Goal: Check status: Check status

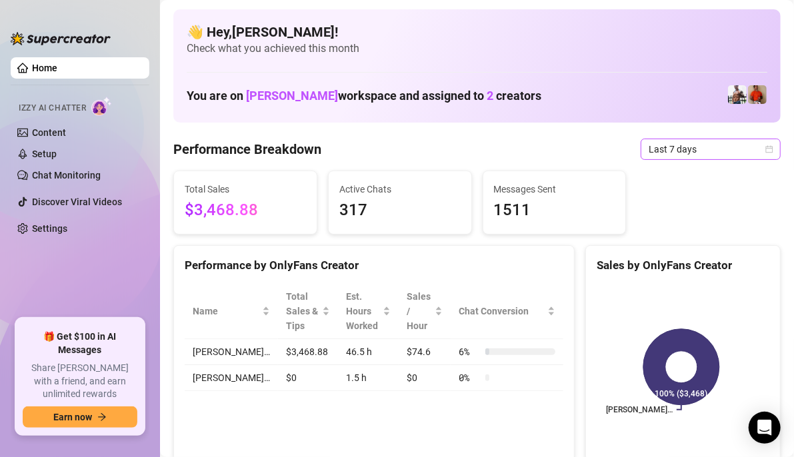
click at [766, 146] on icon "calendar" at bounding box center [769, 148] width 7 height 7
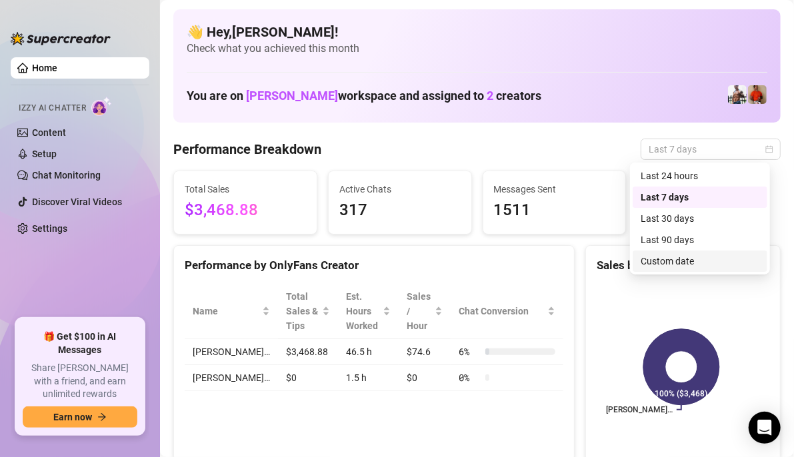
click at [699, 261] on div "Custom date" at bounding box center [700, 261] width 119 height 15
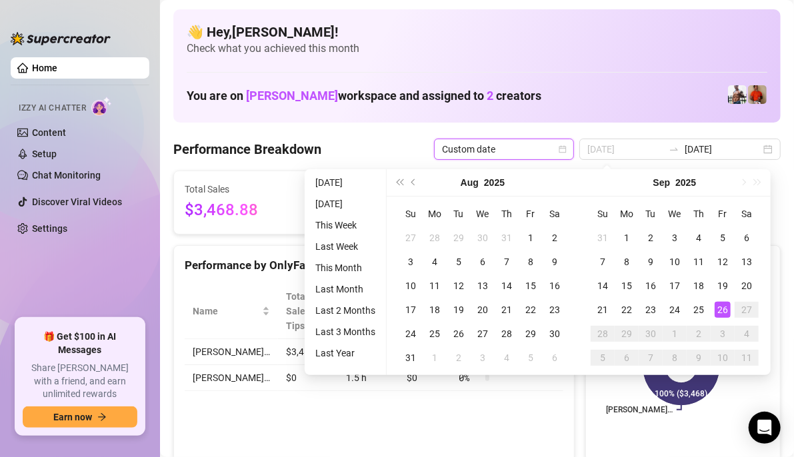
type input "[DATE]"
click at [723, 309] on div "26" at bounding box center [723, 310] width 16 height 16
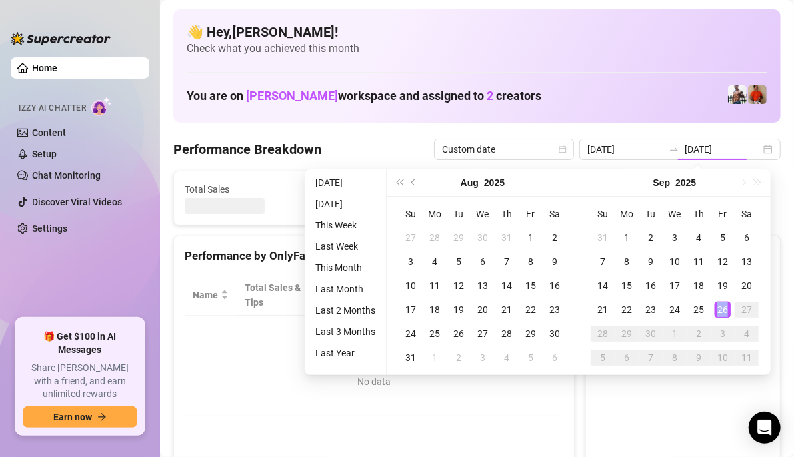
type input "[DATE]"
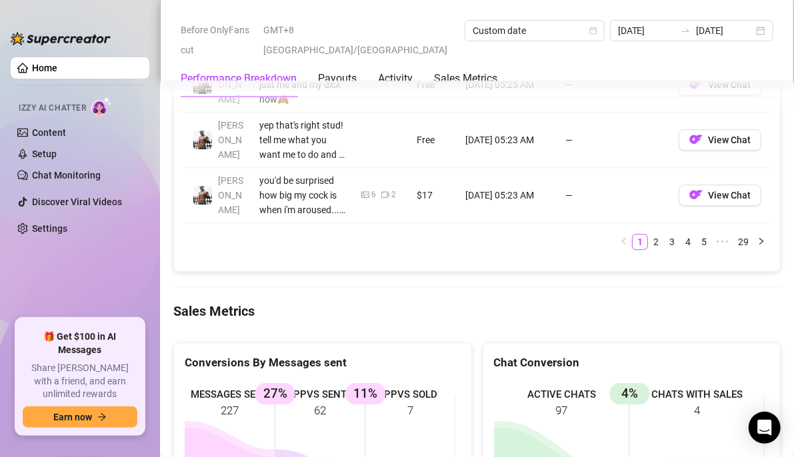
scroll to position [1866, 0]
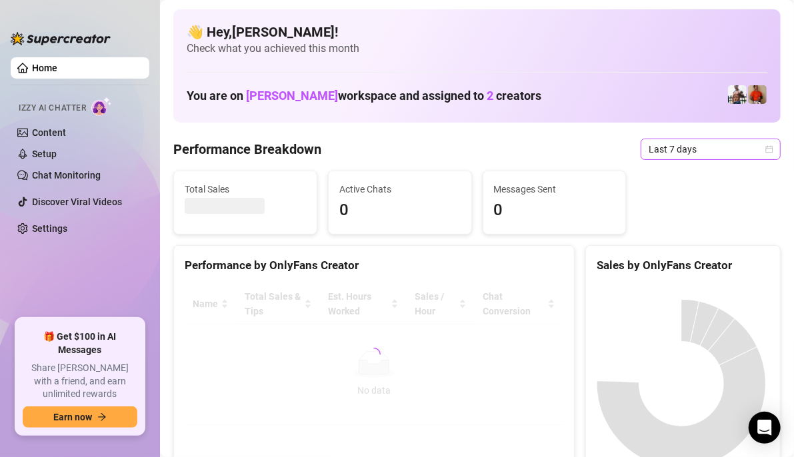
click at [765, 151] on icon "calendar" at bounding box center [769, 149] width 8 height 8
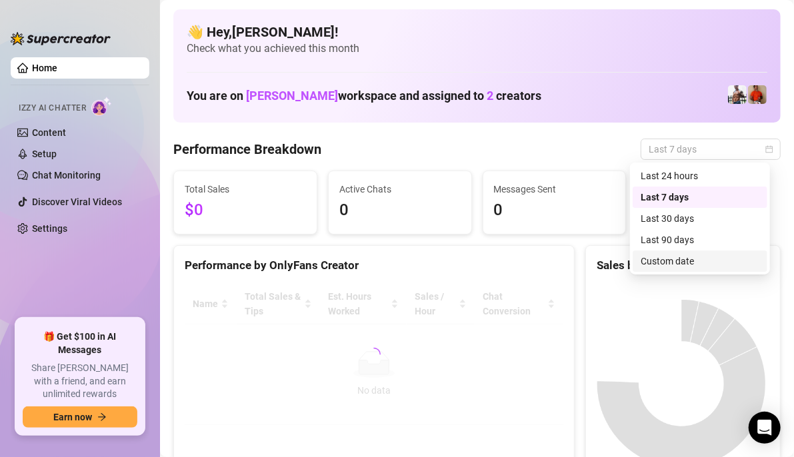
click at [685, 259] on div "Custom date" at bounding box center [700, 261] width 119 height 15
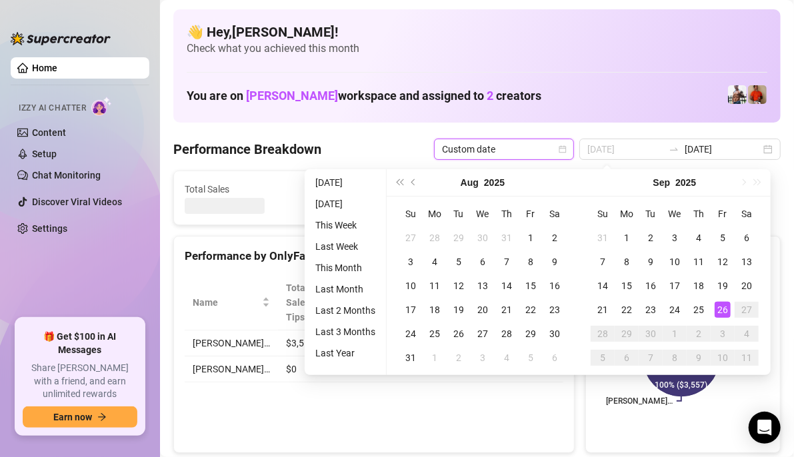
click at [723, 309] on div "26" at bounding box center [723, 310] width 16 height 16
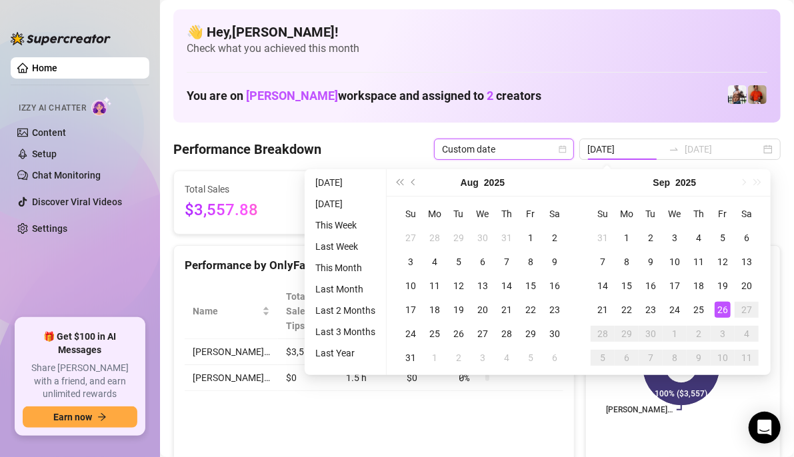
click at [723, 309] on div "26" at bounding box center [723, 310] width 16 height 16
type input "[DATE]"
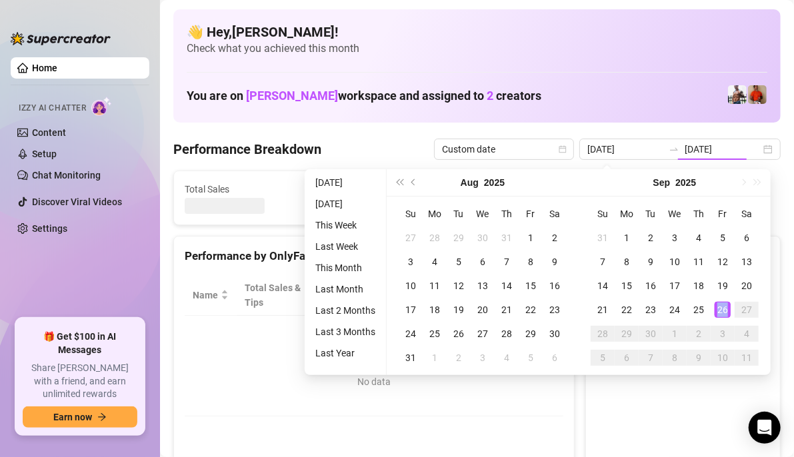
type input "[DATE]"
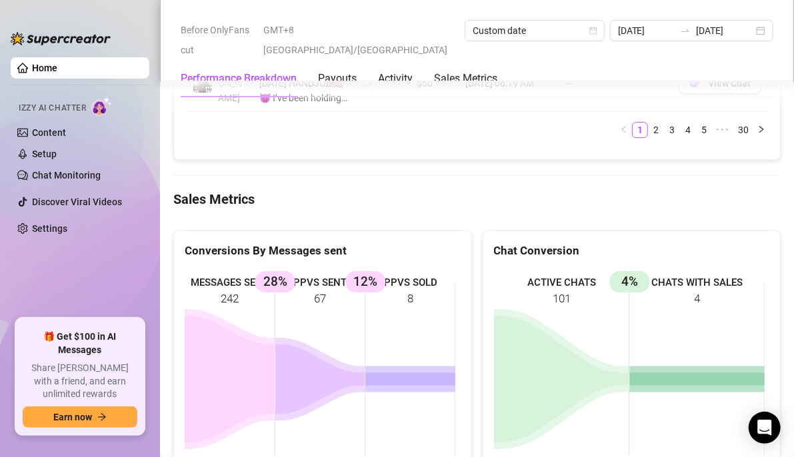
scroll to position [1866, 0]
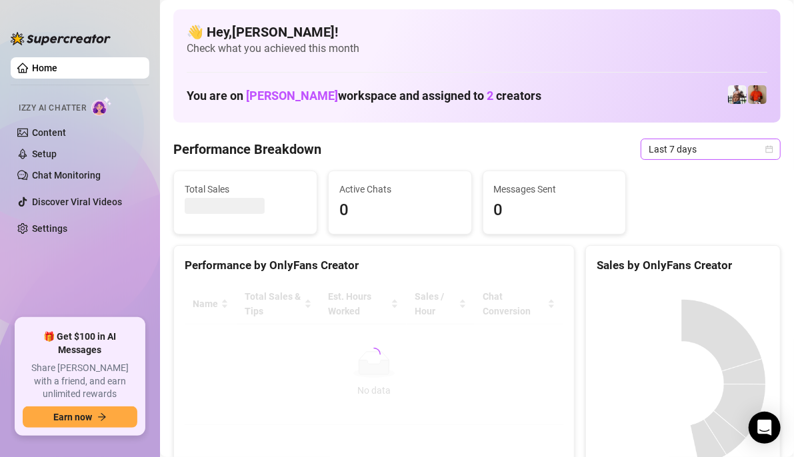
click at [764, 147] on div "Last 7 days" at bounding box center [711, 149] width 140 height 21
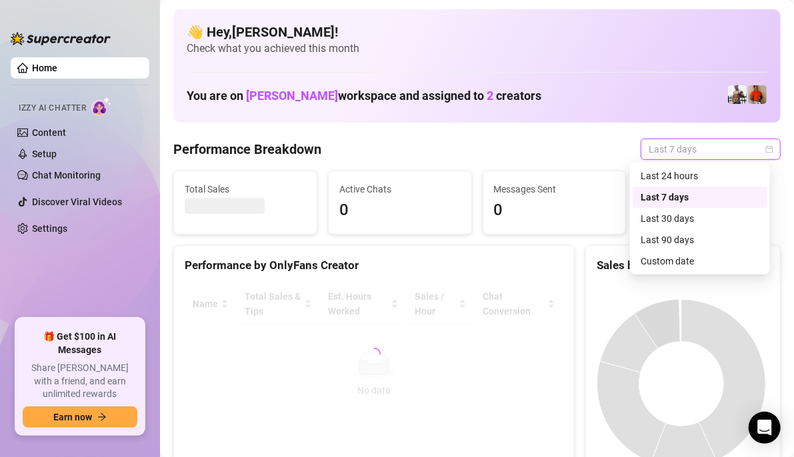
click at [686, 260] on div "Custom date" at bounding box center [700, 261] width 119 height 15
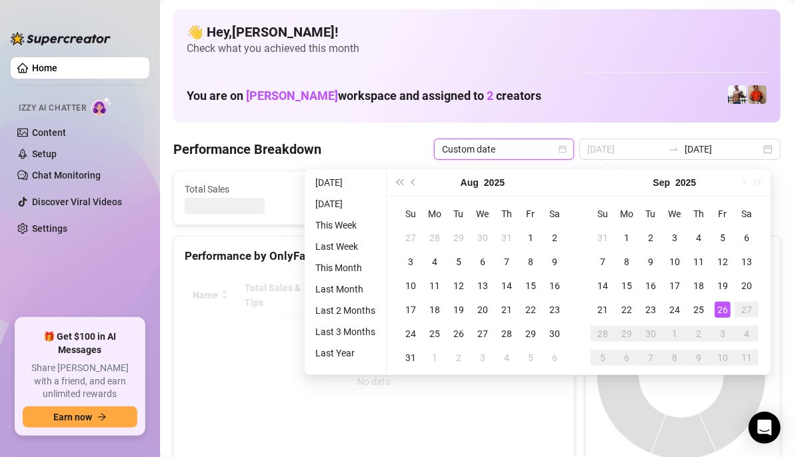
click at [721, 314] on div "26" at bounding box center [723, 310] width 16 height 16
type input "[DATE]"
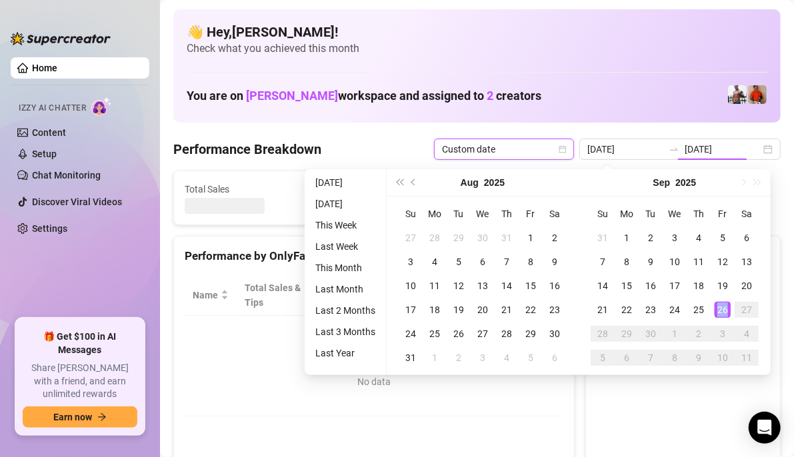
type input "[DATE]"
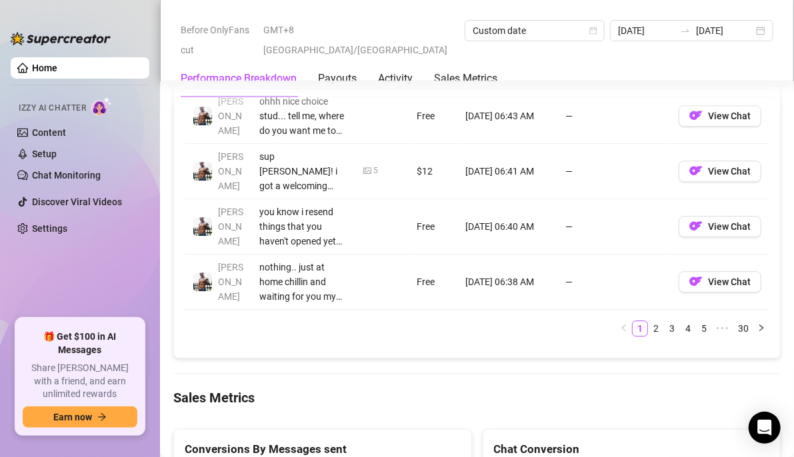
scroll to position [1933, 0]
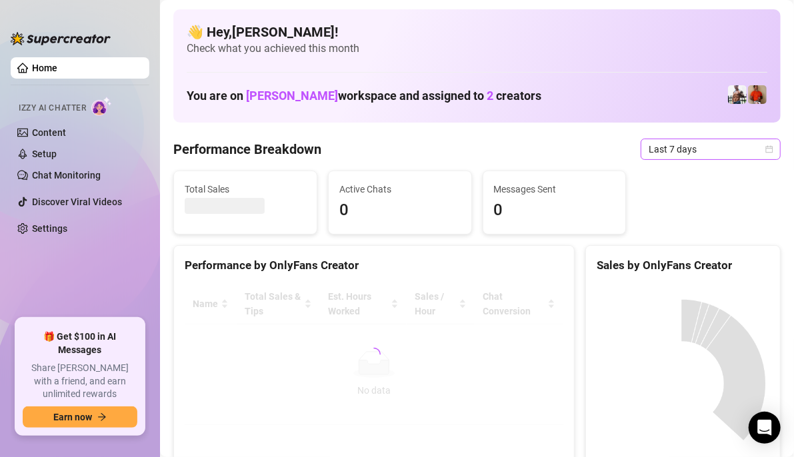
click at [765, 145] on icon "calendar" at bounding box center [769, 149] width 8 height 8
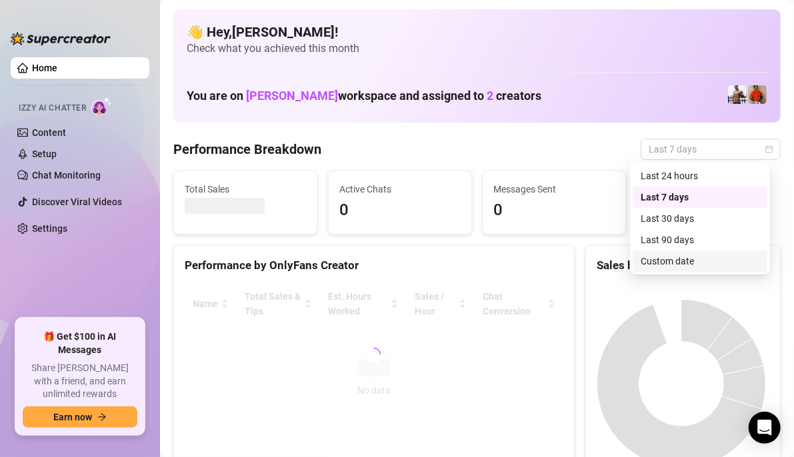
click at [704, 260] on div "Custom date" at bounding box center [700, 261] width 119 height 15
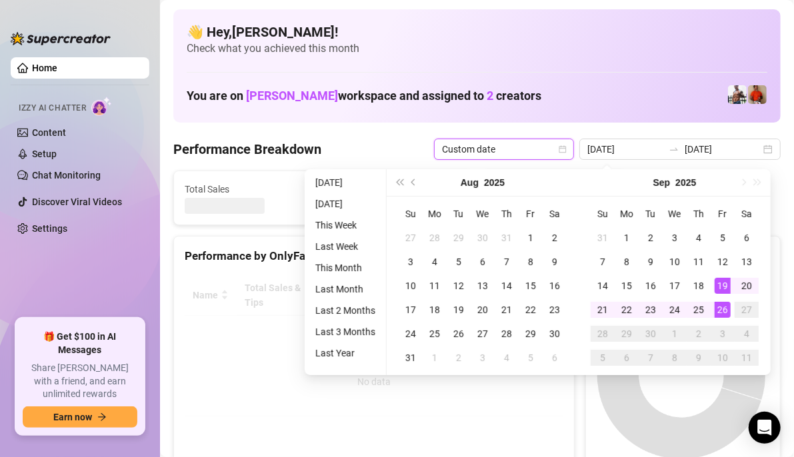
click at [722, 308] on div "26" at bounding box center [723, 310] width 16 height 16
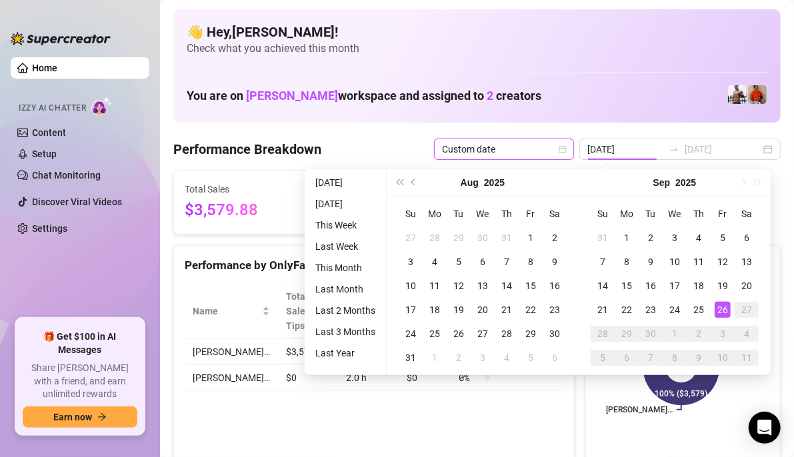
click at [722, 308] on div "26" at bounding box center [723, 310] width 16 height 16
type input "[DATE]"
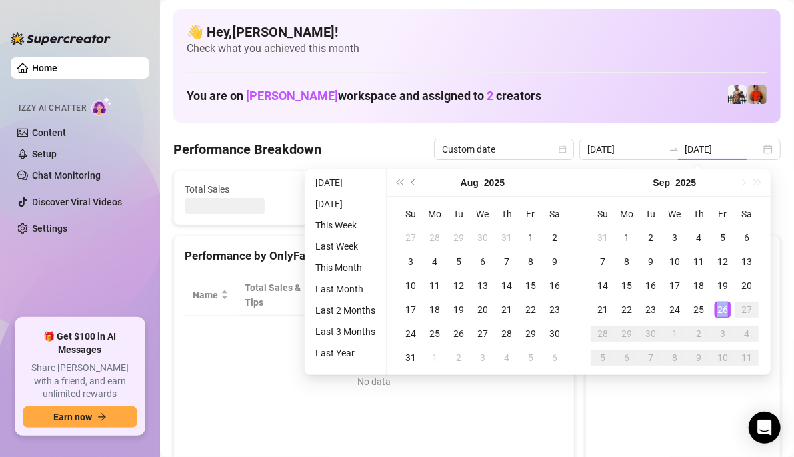
type input "[DATE]"
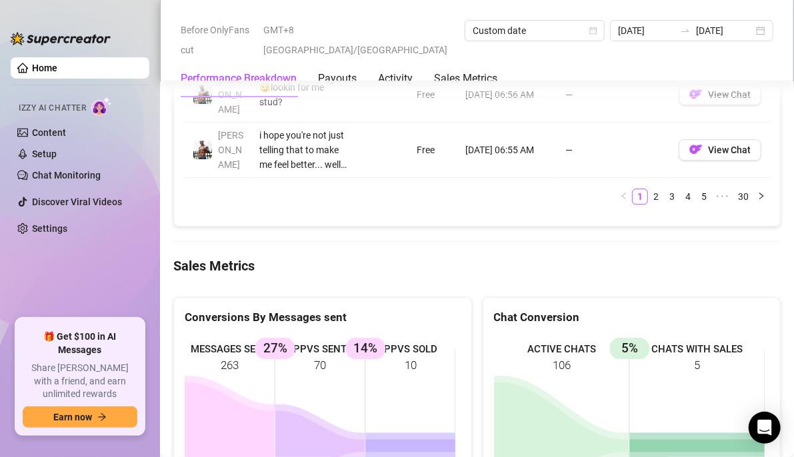
scroll to position [1800, 0]
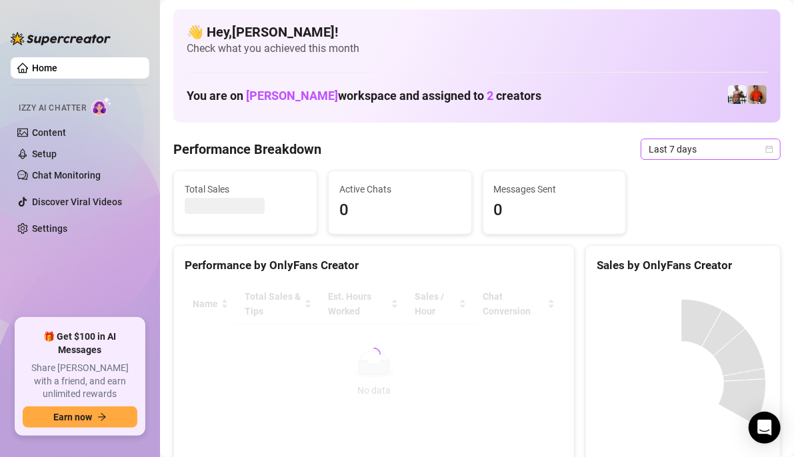
click at [754, 150] on span "Last 7 days" at bounding box center [711, 149] width 124 height 20
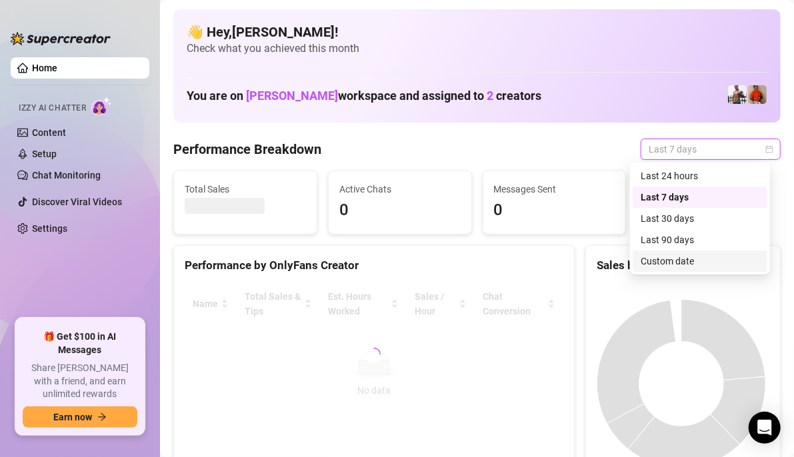
click at [677, 269] on div "Custom date" at bounding box center [700, 261] width 135 height 21
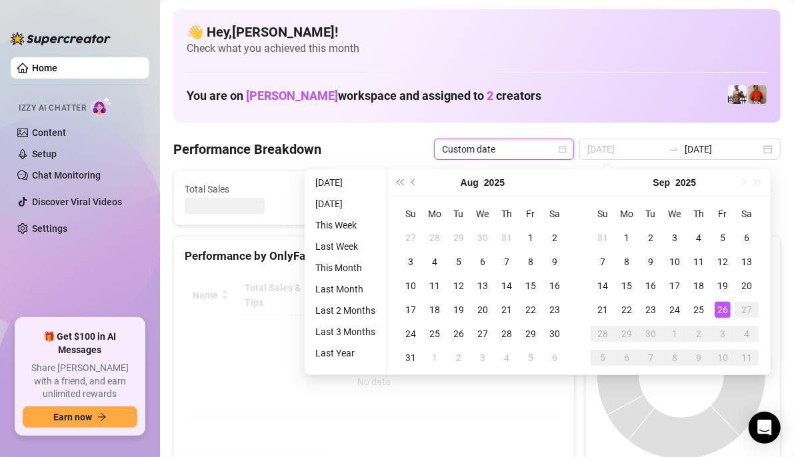
click at [719, 306] on div "26" at bounding box center [723, 310] width 16 height 16
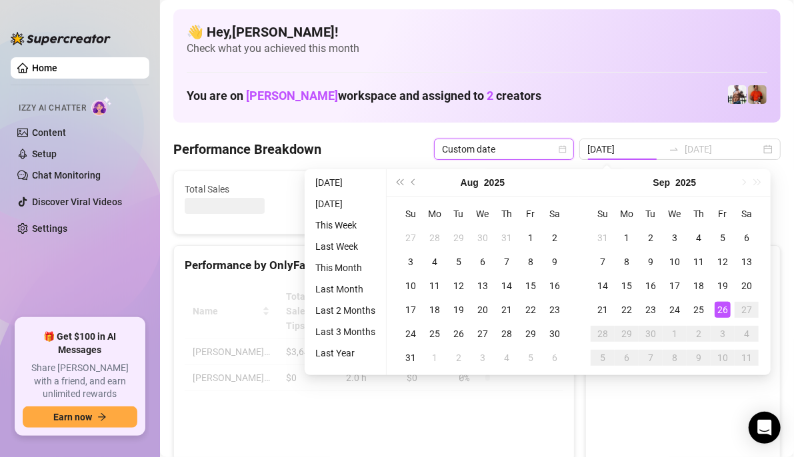
type input "[DATE]"
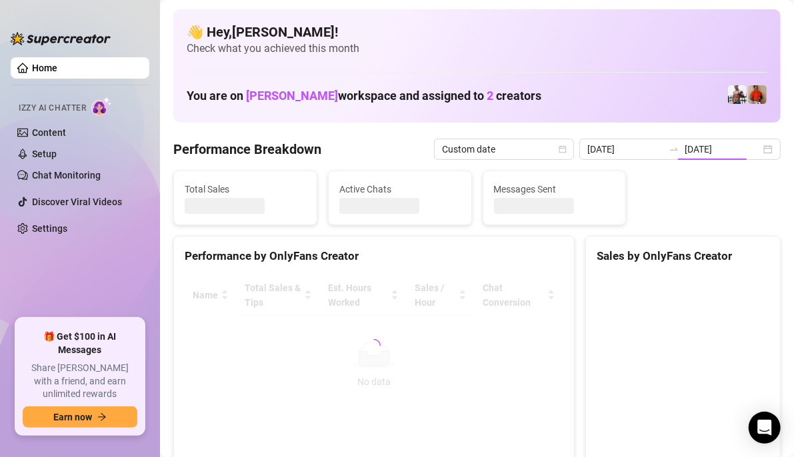
type input "[DATE]"
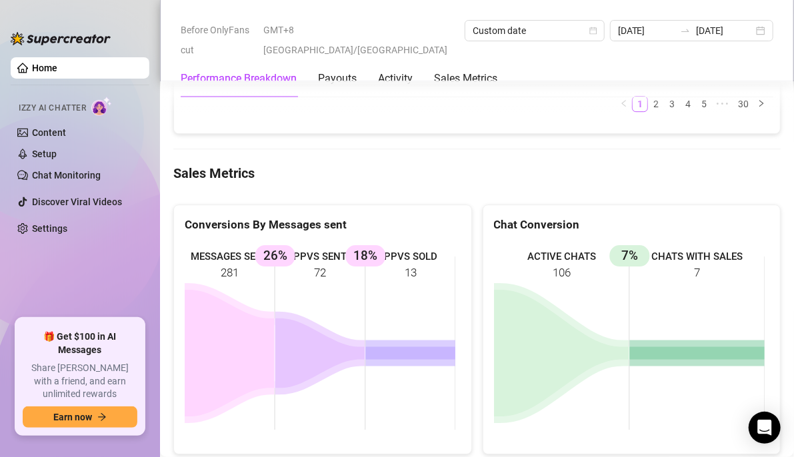
scroll to position [1890, 0]
